Goal: Transaction & Acquisition: Purchase product/service

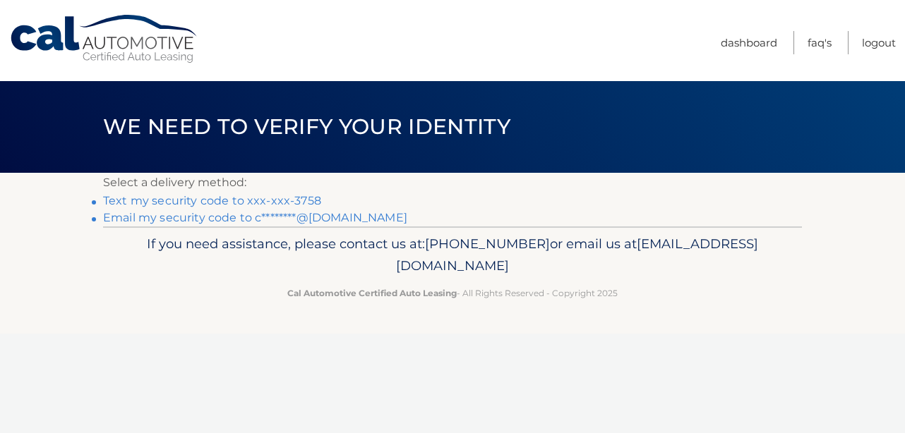
click at [224, 200] on link "Text my security code to xxx-xxx-3758" at bounding box center [212, 200] width 218 height 13
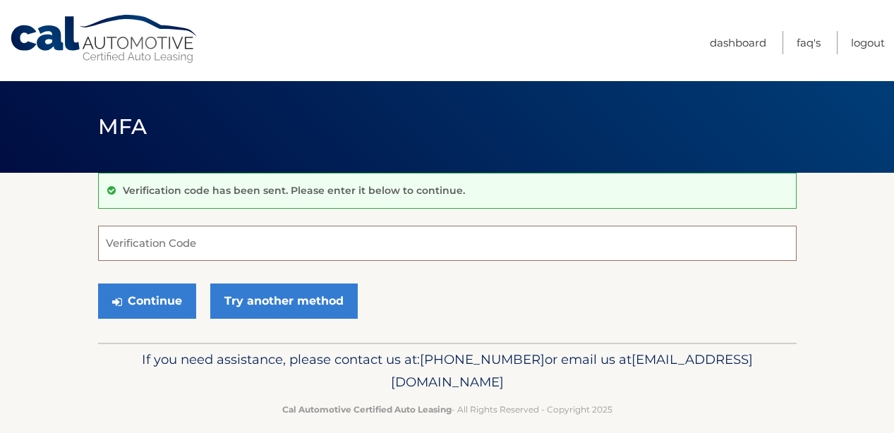
click at [190, 249] on input "Verification Code" at bounding box center [447, 243] width 699 height 35
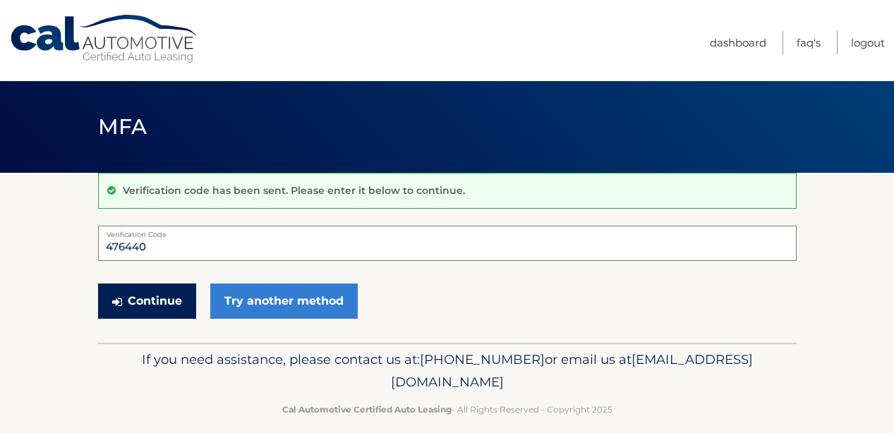
type input "476440"
click at [167, 304] on button "Continue" at bounding box center [147, 301] width 98 height 35
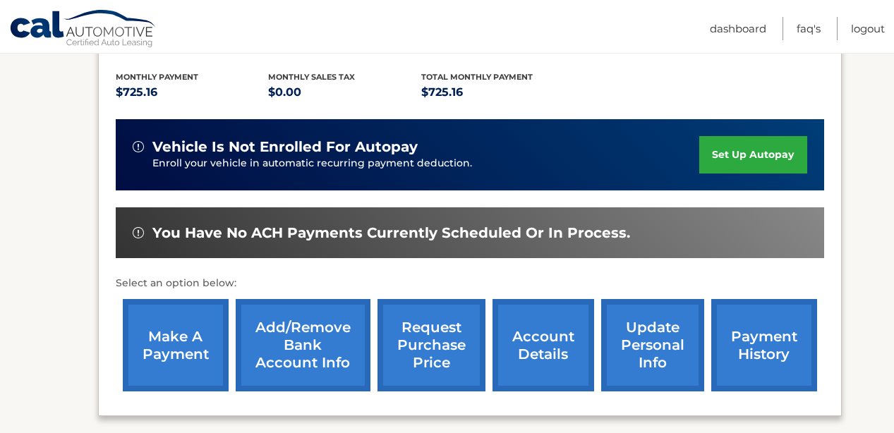
scroll to position [353, 0]
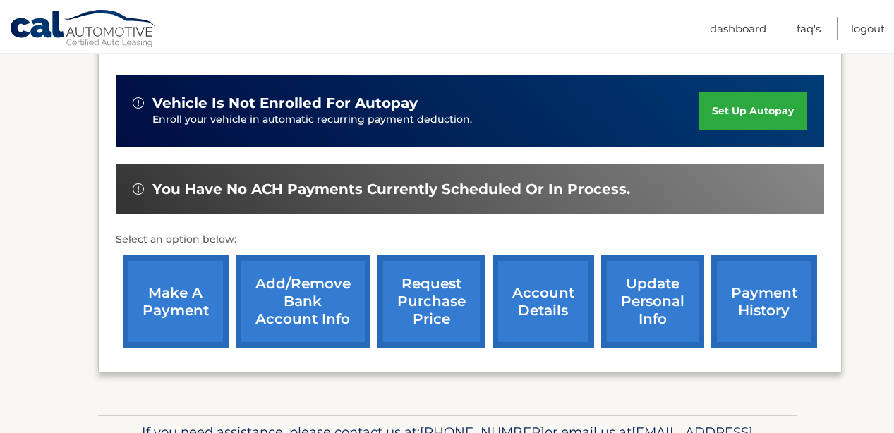
click at [188, 308] on link "make a payment" at bounding box center [176, 302] width 106 height 92
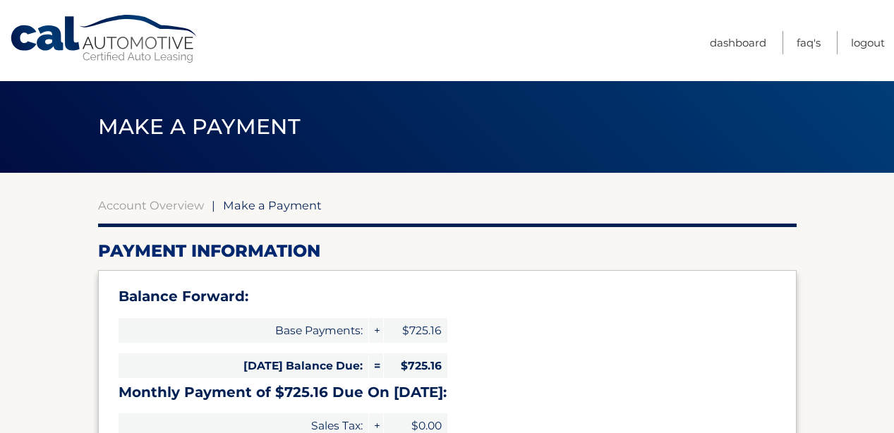
select select "YjQ3YWNkNjUtNTVjMS00ODhjLWJkMGQtNDQyYWY5MjQ1NDY5"
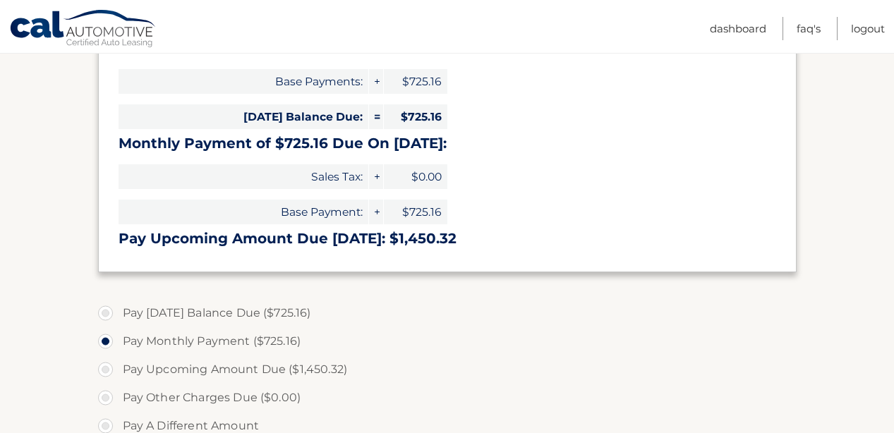
scroll to position [282, 0]
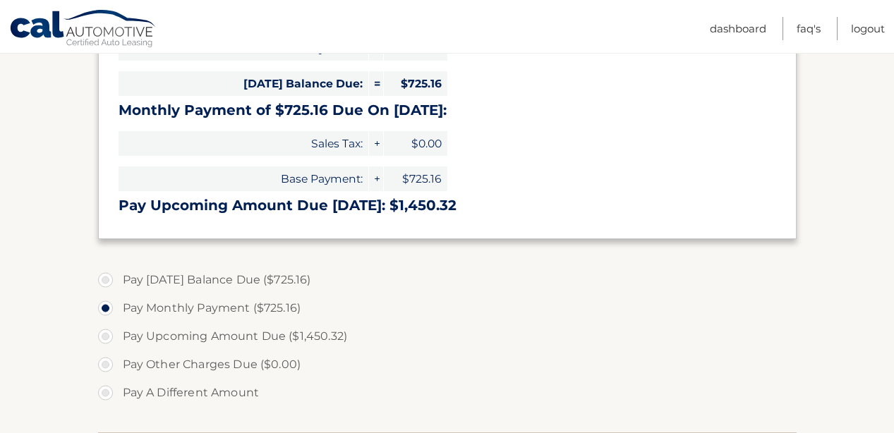
click at [109, 279] on label "Pay Today's Balance Due ($725.16)" at bounding box center [447, 280] width 699 height 28
click at [109, 279] on input "Pay Today's Balance Due ($725.16)" at bounding box center [111, 277] width 14 height 23
radio input "true"
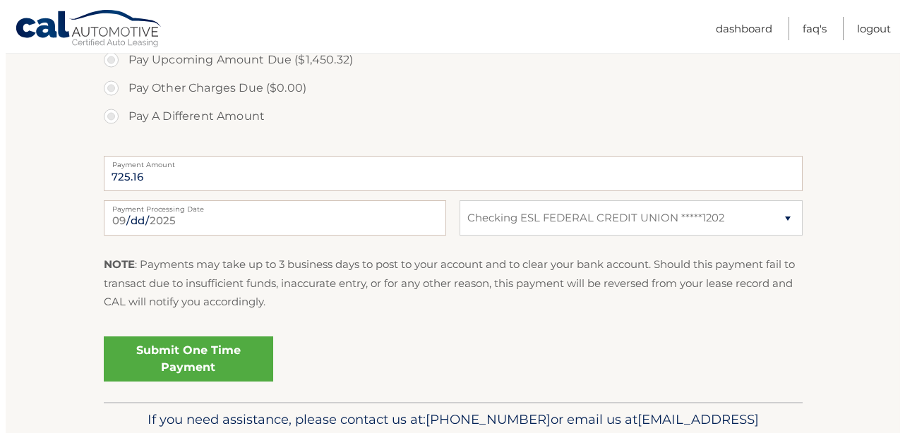
scroll to position [565, 0]
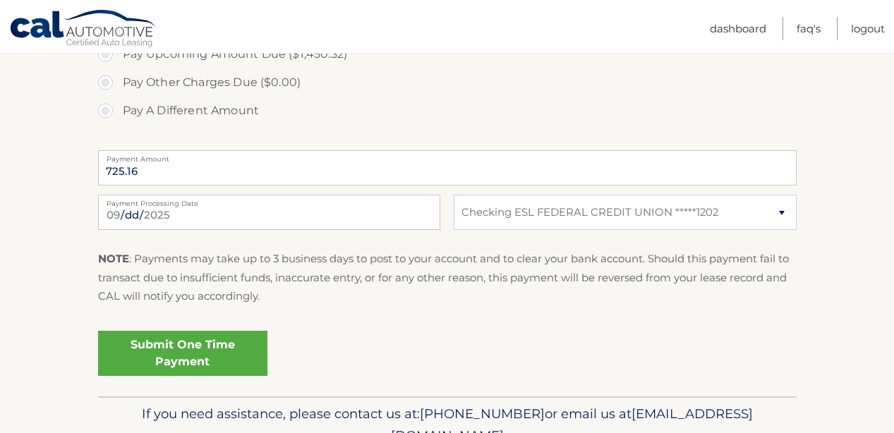
click at [126, 354] on link "Submit One Time Payment" at bounding box center [182, 353] width 169 height 45
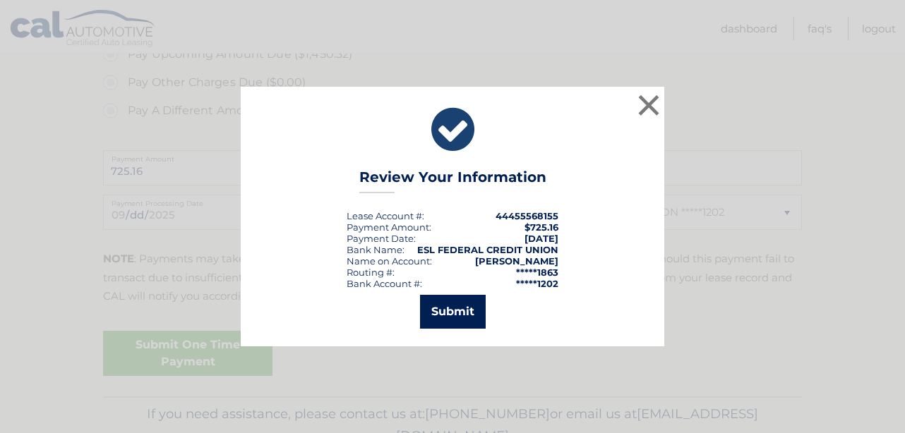
click at [454, 322] on button "Submit" at bounding box center [453, 312] width 66 height 34
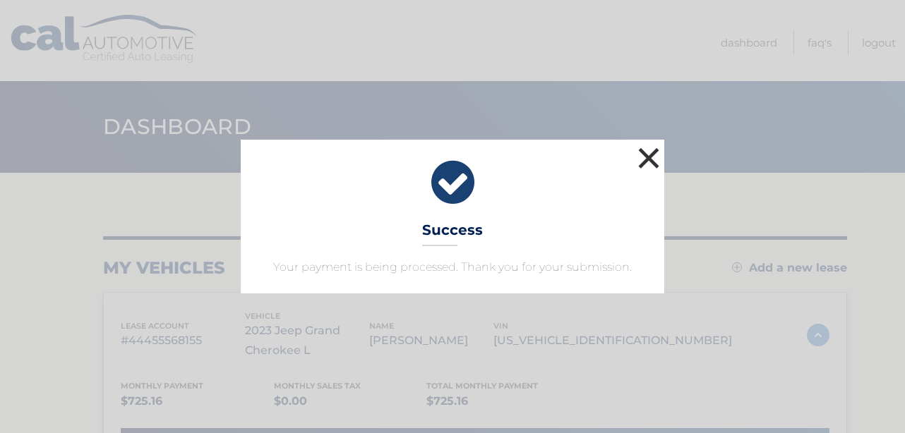
click at [651, 159] on button "×" at bounding box center [649, 158] width 28 height 28
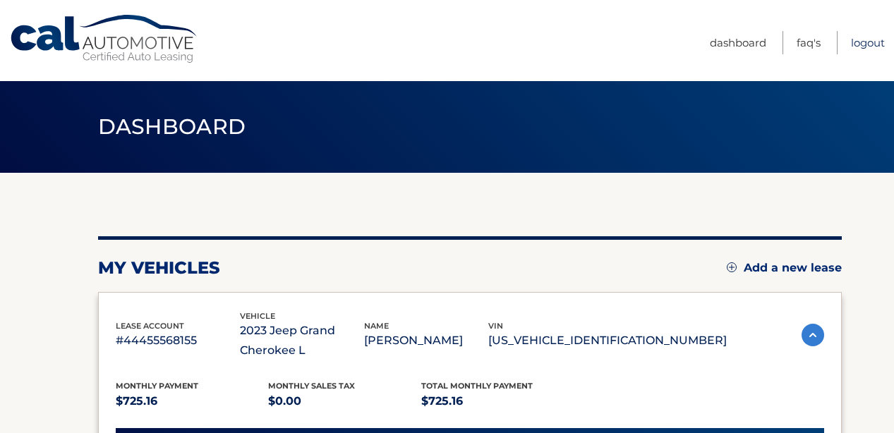
click at [856, 43] on link "Logout" at bounding box center [868, 42] width 34 height 23
